Goal: Check status: Check status

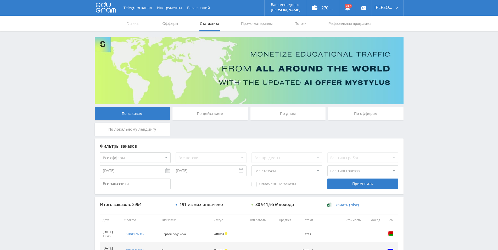
click at [292, 113] on div "По дням" at bounding box center [287, 113] width 75 height 13
click at [0, 0] on input "По дням" at bounding box center [0, 0] width 0 height 0
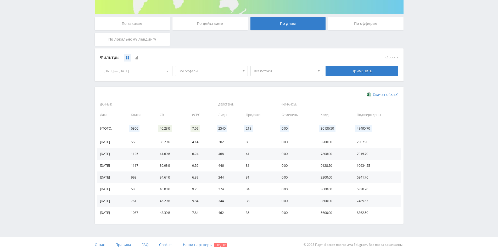
scroll to position [93, 0]
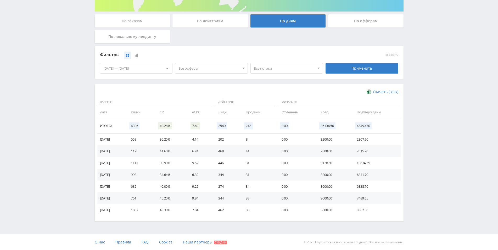
click at [144, 66] on div "[DATE] — [DATE]" at bounding box center [136, 68] width 72 height 10
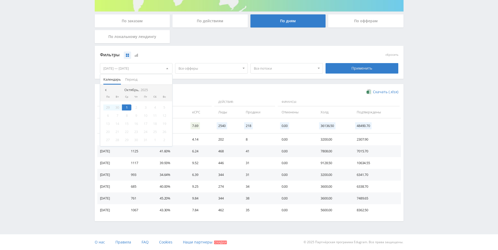
click at [104, 88] on nav "Октябрь, 2025" at bounding box center [136, 90] width 72 height 10
click at [105, 87] on nav "Октябрь, 2025" at bounding box center [136, 90] width 72 height 10
click at [107, 89] on div at bounding box center [105, 90] width 4 height 4
click at [108, 133] on div "18" at bounding box center [107, 132] width 9 height 6
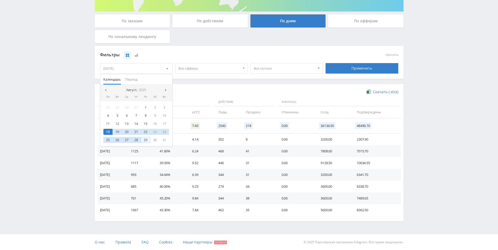
click at [146, 141] on div "29" at bounding box center [145, 140] width 9 height 6
click at [210, 93] on div "Скачать (.xlsx)" at bounding box center [249, 91] width 298 height 5
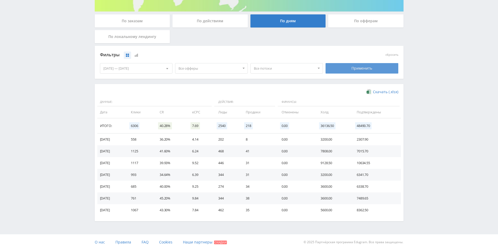
click at [351, 72] on div "Применить" at bounding box center [361, 68] width 73 height 10
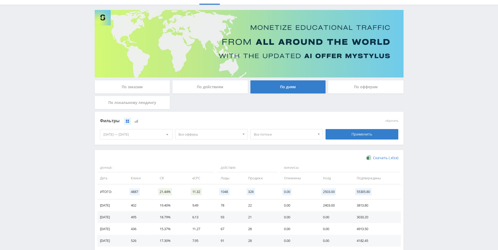
scroll to position [151, 0]
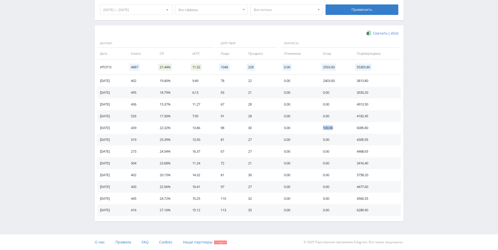
drag, startPoint x: 335, startPoint y: 129, endPoint x: 350, endPoint y: 130, distance: 14.7
click at [350, 130] on td "100.00" at bounding box center [333, 128] width 33 height 12
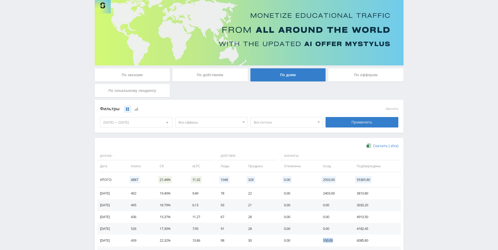
scroll to position [0, 0]
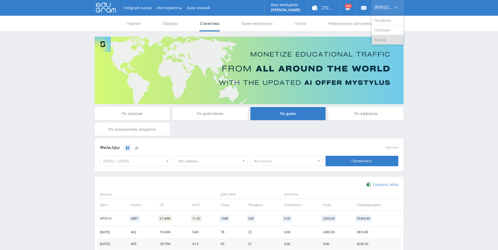
click at [391, 42] on link "Выход" at bounding box center [387, 39] width 31 height 9
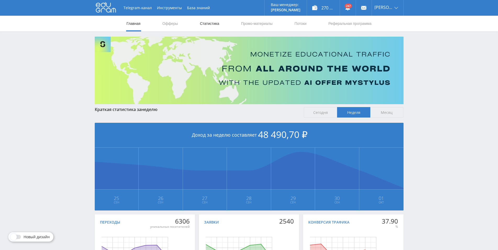
click at [213, 24] on link "Статистика" at bounding box center [209, 24] width 20 height 16
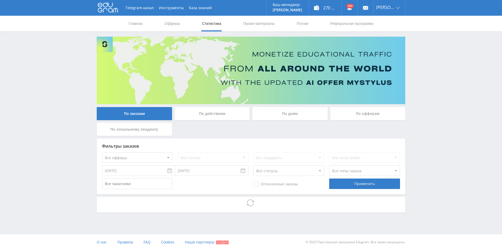
click at [288, 108] on div "По дням" at bounding box center [289, 113] width 75 height 13
click at [0, 0] on input "По дням" at bounding box center [0, 0] width 0 height 0
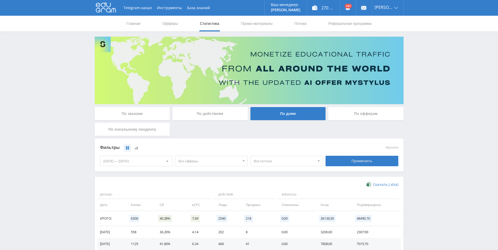
click at [155, 163] on div "[DATE] — [DATE]" at bounding box center [136, 161] width 72 height 10
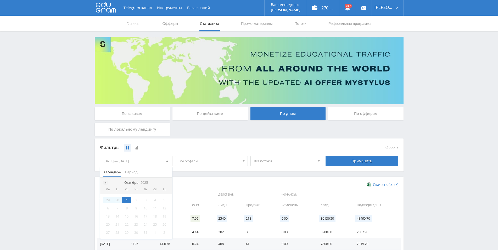
click at [106, 181] on div at bounding box center [105, 182] width 4 height 4
click at [104, 182] on span at bounding box center [105, 182] width 3 height 3
click at [147, 199] on div "1" at bounding box center [145, 200] width 9 height 6
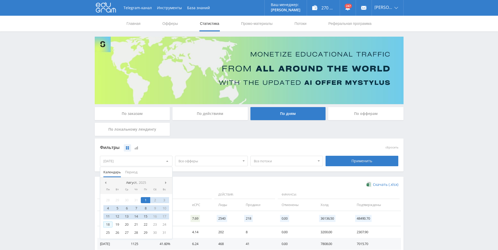
click at [107, 224] on div "18" at bounding box center [107, 224] width 9 height 6
click at [108, 225] on div "18" at bounding box center [107, 224] width 9 height 6
click at [118, 225] on div "19" at bounding box center [116, 224] width 9 height 6
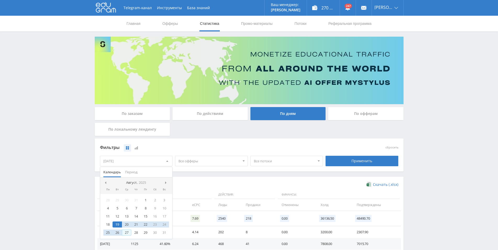
click at [125, 233] on div "27" at bounding box center [126, 232] width 9 height 6
drag, startPoint x: 201, startPoint y: 193, endPoint x: 204, endPoint y: 187, distance: 6.7
click at [201, 193] on span "Данные:" at bounding box center [154, 194] width 115 height 9
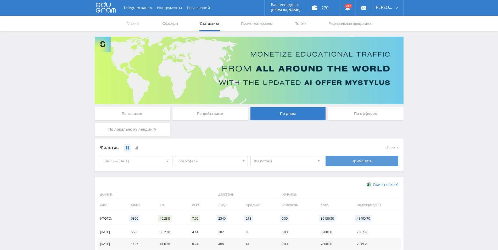
click at [357, 162] on div "Применить" at bounding box center [361, 161] width 73 height 10
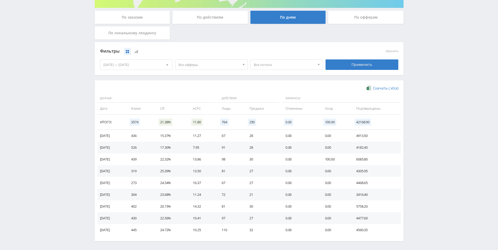
scroll to position [116, 0]
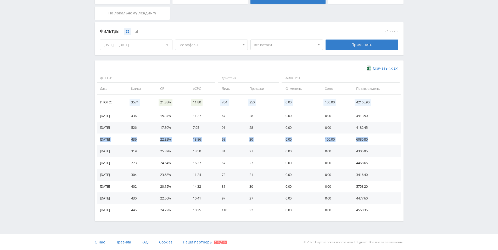
drag, startPoint x: 99, startPoint y: 140, endPoint x: 372, endPoint y: 138, distance: 272.4
click at [372, 138] on tr "25.08.2025 439 22.32% 13.86 98 30 0.00 100.00 6085.80" at bounding box center [248, 139] width 303 height 12
click at [372, 45] on div "Применить" at bounding box center [361, 44] width 73 height 10
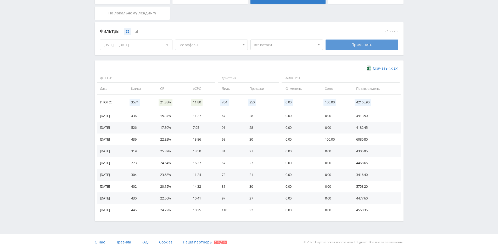
click at [356, 44] on div "Применить" at bounding box center [361, 44] width 73 height 10
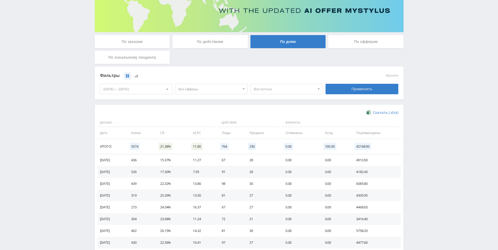
scroll to position [107, 0]
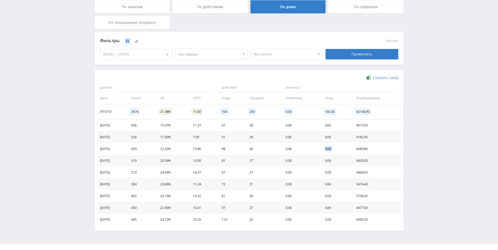
click at [353, 150] on tr "25.08.2025 439 22.32% 13.86 98 30 0.00 0.00 6085.80" at bounding box center [248, 149] width 303 height 12
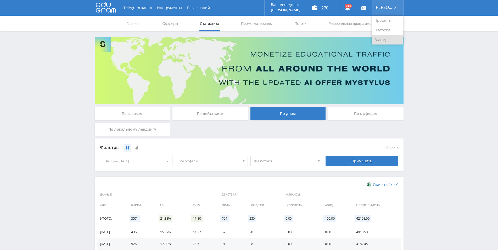
click at [382, 42] on link "Выход" at bounding box center [387, 39] width 31 height 9
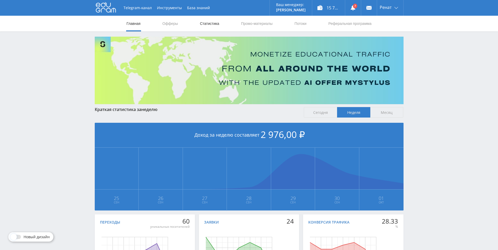
click at [217, 22] on link "Статистика" at bounding box center [209, 24] width 20 height 16
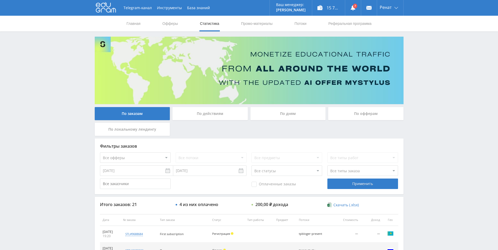
click at [284, 113] on div "По дням" at bounding box center [287, 113] width 75 height 13
click at [0, 0] on input "По дням" at bounding box center [0, 0] width 0 height 0
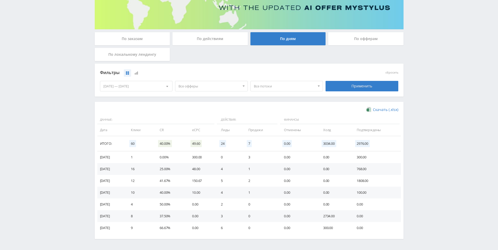
scroll to position [66, 0]
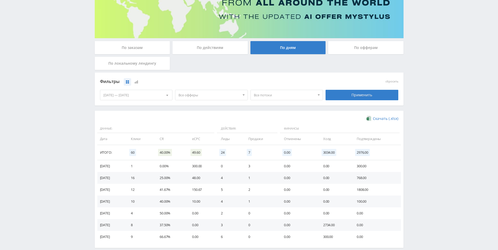
click at [130, 97] on div "[DATE] — [DATE]" at bounding box center [136, 95] width 72 height 10
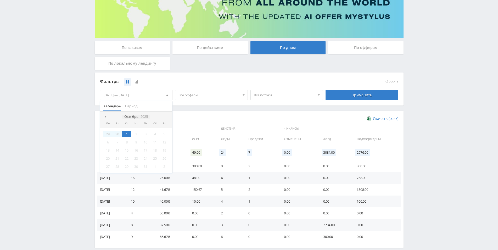
click at [145, 118] on icon "2025" at bounding box center [143, 117] width 7 height 4
click at [138, 116] on div "2025" at bounding box center [136, 117] width 12 height 4
click at [129, 141] on div "2024" at bounding box center [127, 141] width 16 height 6
click at [156, 159] on div "Дек" at bounding box center [158, 158] width 22 height 6
click at [106, 166] on div "23" at bounding box center [107, 166] width 9 height 6
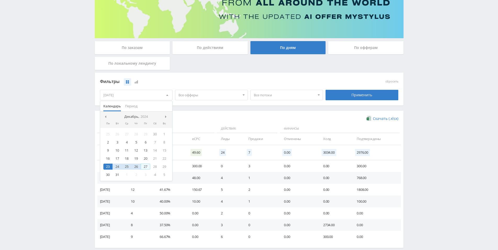
click at [149, 165] on div "27" at bounding box center [145, 166] width 9 height 6
click at [196, 126] on span "Данные:" at bounding box center [155, 128] width 117 height 9
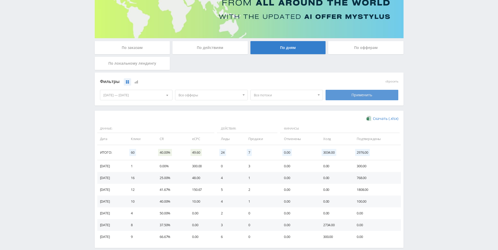
click at [341, 95] on div "Применить" at bounding box center [361, 95] width 73 height 10
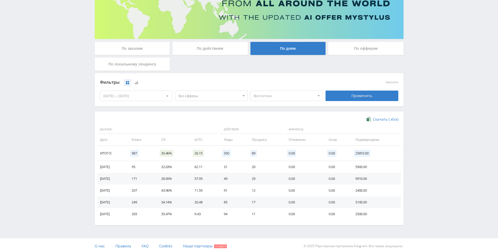
scroll to position [69, 0]
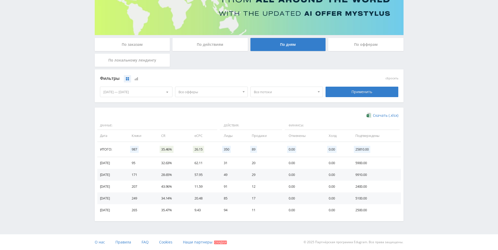
click at [325, 190] on td "0.00" at bounding box center [336, 186] width 27 height 12
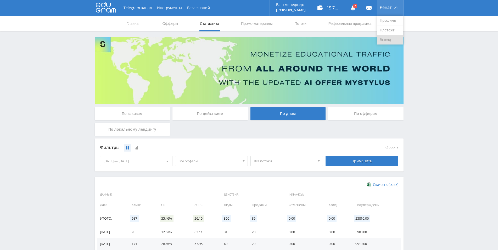
click at [390, 39] on link "Выход" at bounding box center [390, 39] width 26 height 9
